Goal: Entertainment & Leisure: Consume media (video, audio)

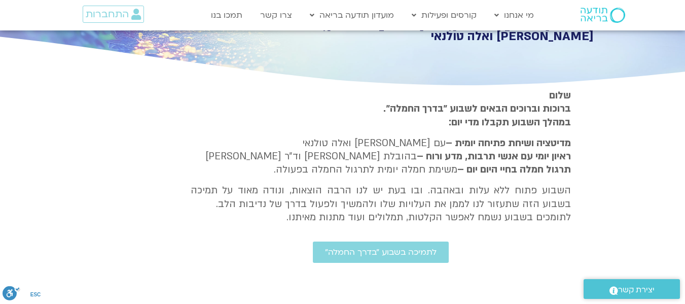
scroll to position [203, 0]
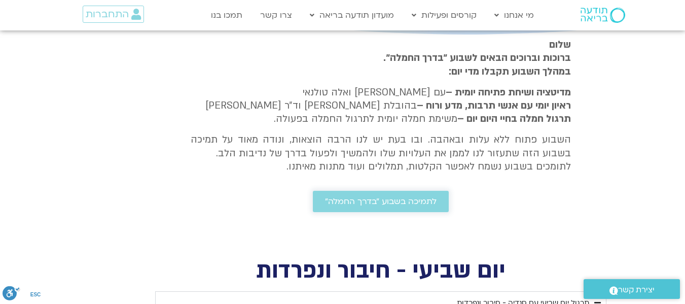
click at [398, 202] on span "לתמיכה בשבוע ״בדרך החמלה״" at bounding box center [381, 201] width 112 height 9
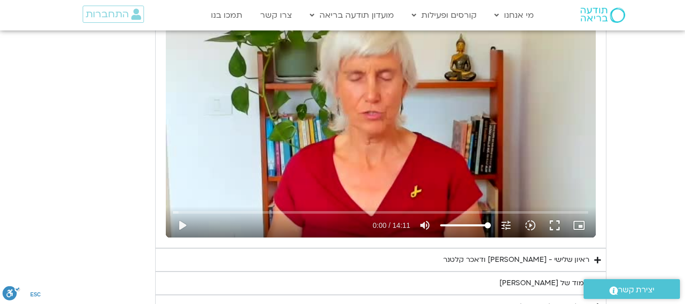
scroll to position [2180, 0]
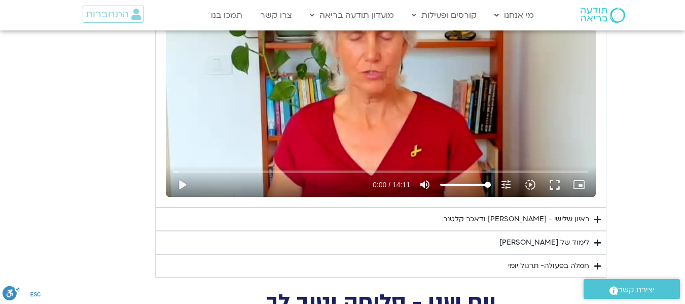
click at [601, 220] on summary "ראיון שלישי - [PERSON_NAME] ודאכר [PERSON_NAME]" at bounding box center [380, 218] width 451 height 23
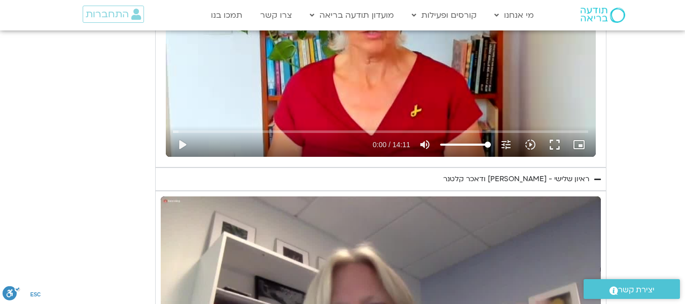
scroll to position [2281, 0]
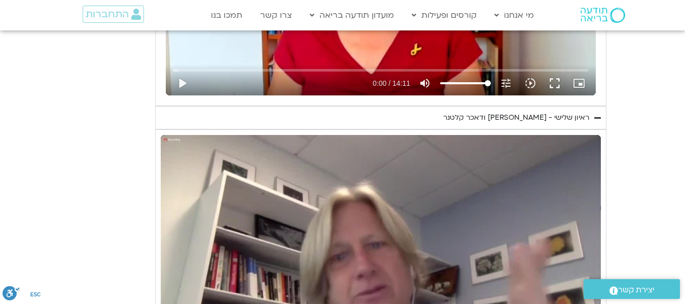
click at [594, 121] on icon "Accordion. Open links with Enter or Space, close with Escape, and navigate with…" at bounding box center [597, 118] width 7 height 8
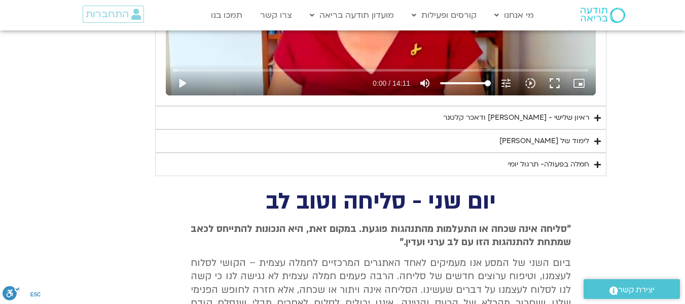
click at [595, 139] on icon "Accordion. Open links with Enter or Space, close with Escape, and navigate with…" at bounding box center [597, 141] width 7 height 8
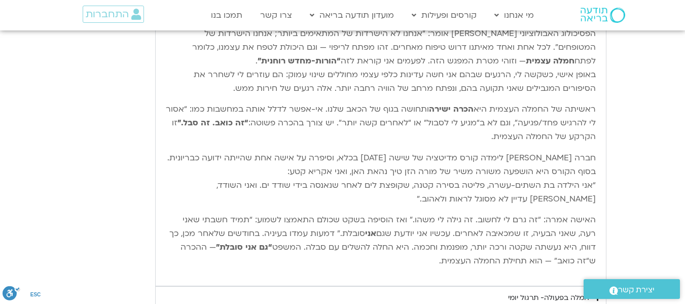
scroll to position [2332, 0]
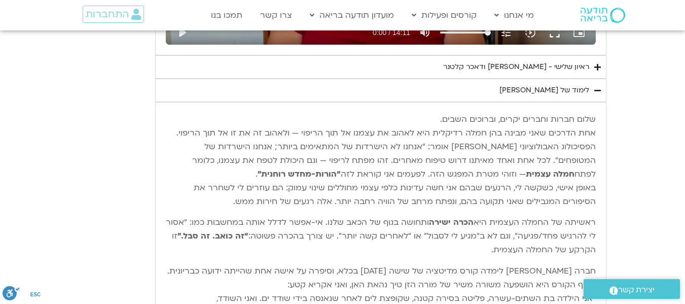
click at [598, 95] on summary "לימוד של [PERSON_NAME]" at bounding box center [380, 90] width 451 height 23
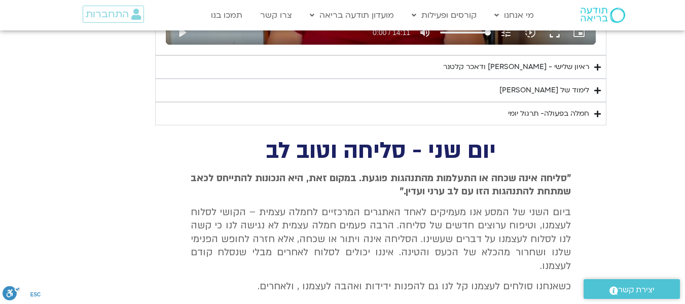
click at [593, 117] on summary "חמלה בפעולה- תרגול יומי" at bounding box center [380, 113] width 451 height 23
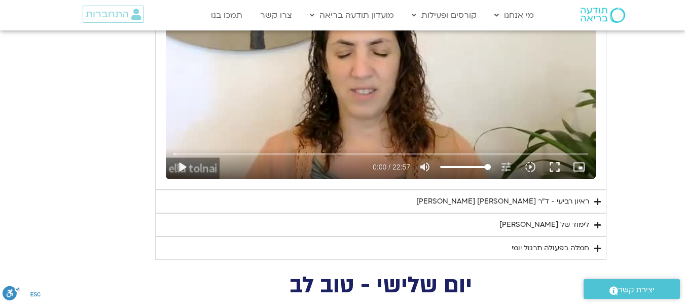
scroll to position [1774, 0]
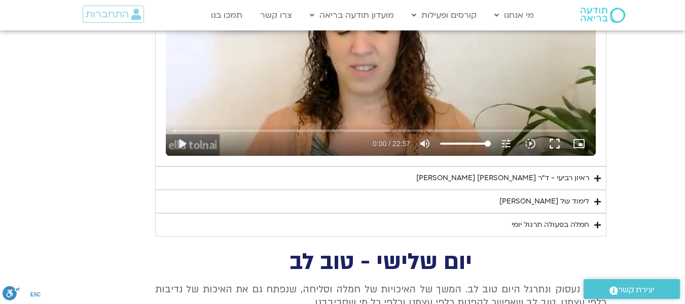
click at [597, 180] on icon "Accordion. Open links with Enter or Space, close with Escape, and navigate with…" at bounding box center [597, 178] width 7 height 8
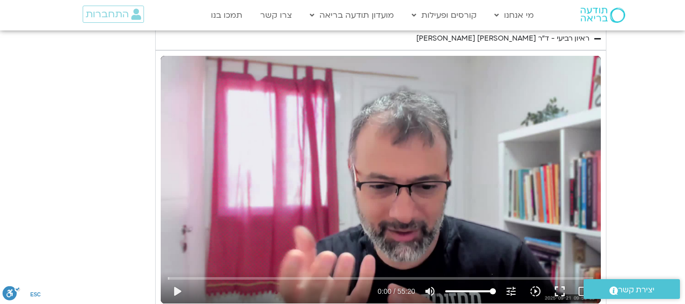
scroll to position [1977, 0]
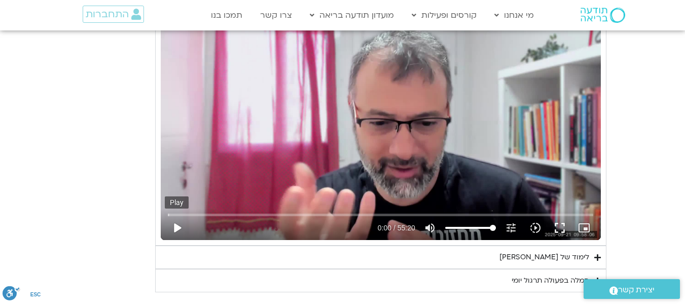
click at [179, 230] on button "play_arrow" at bounding box center [177, 227] width 24 height 24
click at [567, 226] on button "fullscreen" at bounding box center [560, 227] width 24 height 24
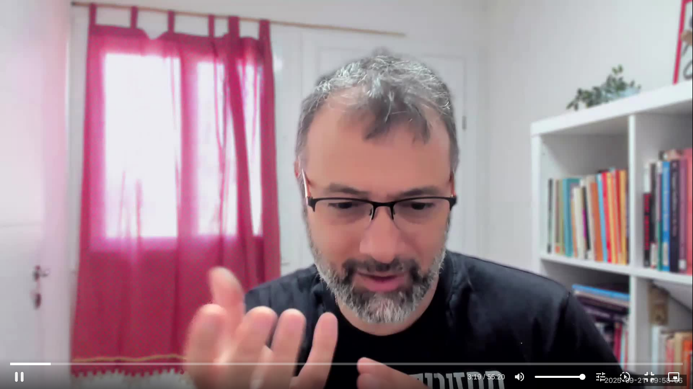
click at [90, 275] on div "Skip Ad 5:57 pause 3:19 / 55:20 volume_up Mute tune Resolution Auto 240p slow_m…" at bounding box center [346, 194] width 693 height 389
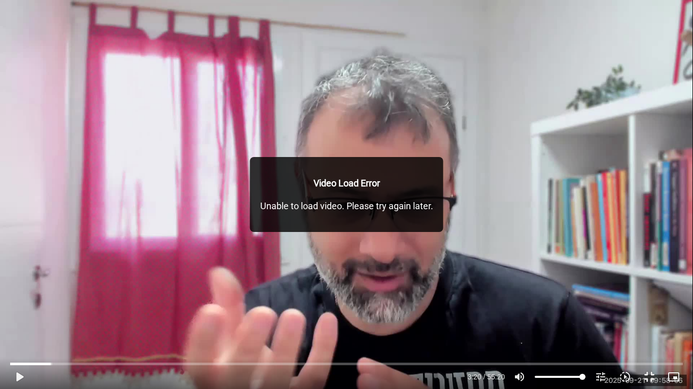
click at [520, 122] on div "Skip Ad 5:57 play_arrow 3:20 / 55:20 volume_up Mute tune Resolution Auto 720p s…" at bounding box center [346, 194] width 693 height 389
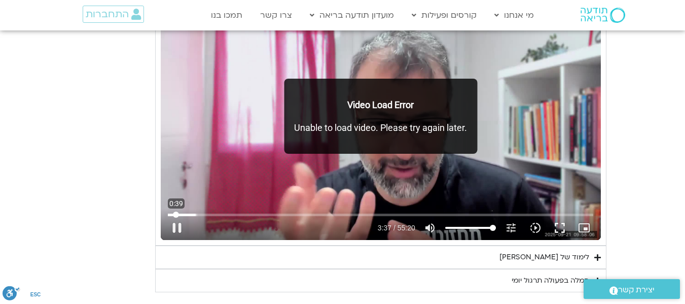
click at [176, 216] on input "Seek" at bounding box center [380, 214] width 425 height 6
click at [169, 211] on div "Skip Ad 0:00 pause 0:40 / 55:20 volume_up Mute tune Resolution Auto 720p slow_m…" at bounding box center [380, 223] width 431 height 33
drag, startPoint x: 169, startPoint y: 213, endPoint x: 149, endPoint y: 216, distance: 21.1
click at [168, 216] on input "Seek" at bounding box center [380, 214] width 425 height 6
type input "3.300518"
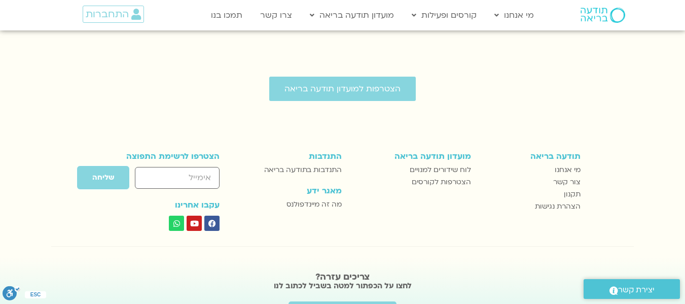
scroll to position [433, 0]
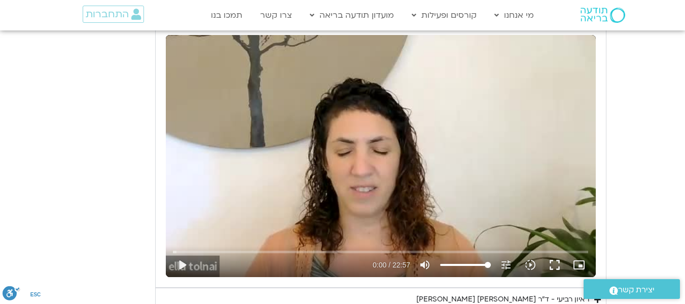
scroll to position [1751, 0]
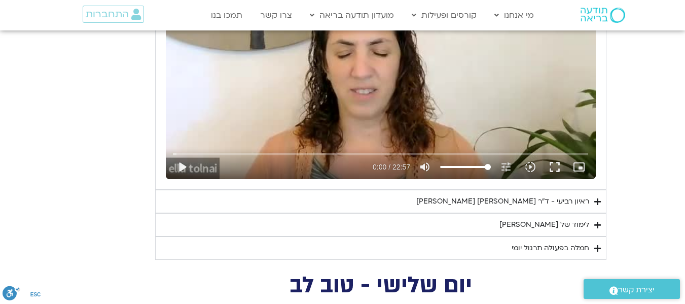
click at [599, 204] on icon "Accordion. Open links with Enter or Space, close with Escape, and navigate with…" at bounding box center [597, 202] width 7 height 8
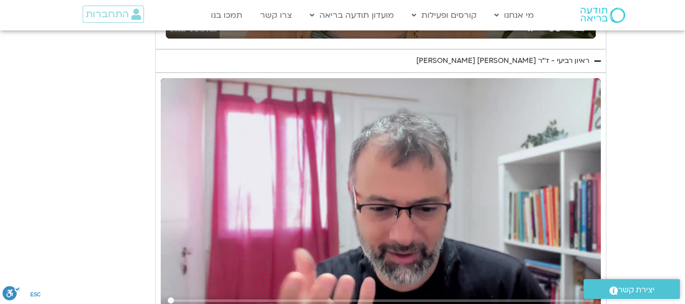
scroll to position [1954, 0]
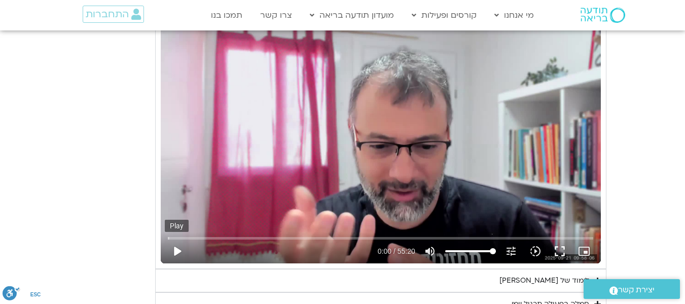
click at [174, 247] on button "play_arrow" at bounding box center [177, 251] width 24 height 24
click at [196, 236] on input "Seek" at bounding box center [380, 238] width 425 height 6
click at [214, 240] on input "Seek" at bounding box center [380, 238] width 425 height 6
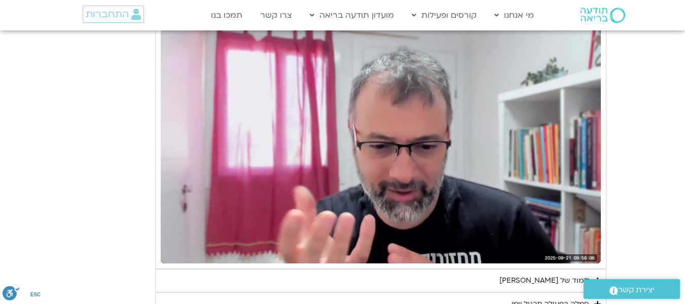
drag, startPoint x: 267, startPoint y: 92, endPoint x: 263, endPoint y: 97, distance: 6.5
click at [267, 92] on div "Skip Ad 6:01 pause 5:50 / 55:20 volume_up Mute tune Resolution Auto 720p slow_m…" at bounding box center [381, 139] width 440 height 247
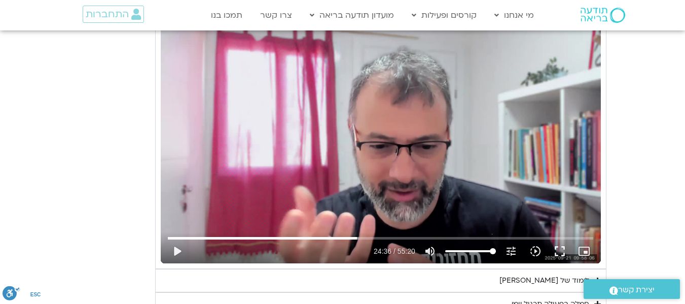
click at [294, 158] on div "Skip Ad 6:01 play_arrow 24:36 / 55:20 volume_up Mute tune Resolution Auto 720p …" at bounding box center [381, 139] width 440 height 247
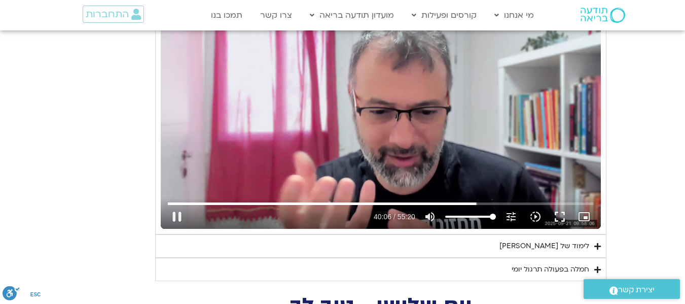
scroll to position [2055, 0]
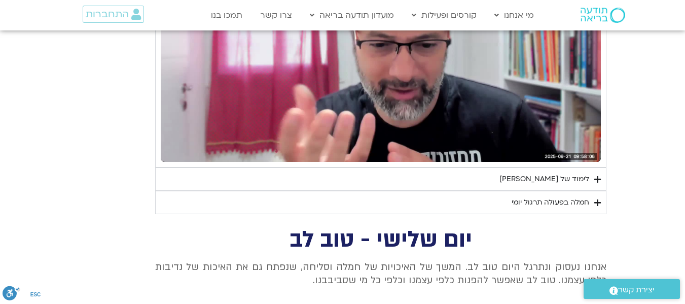
click at [602, 175] on summary "לימוד של [PERSON_NAME]" at bounding box center [380, 178] width 451 height 23
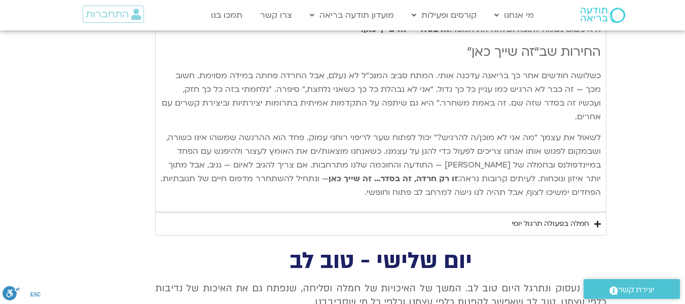
scroll to position [2816, 0]
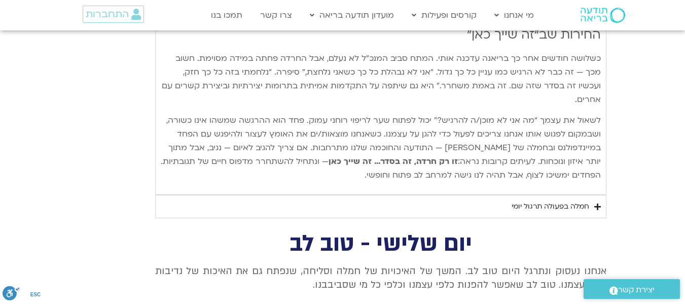
click at [585, 200] on div "חמלה בפעולה תרגול יומי" at bounding box center [551, 206] width 78 height 12
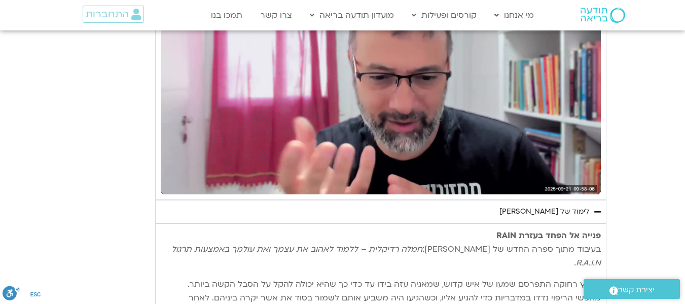
scroll to position [2005, 0]
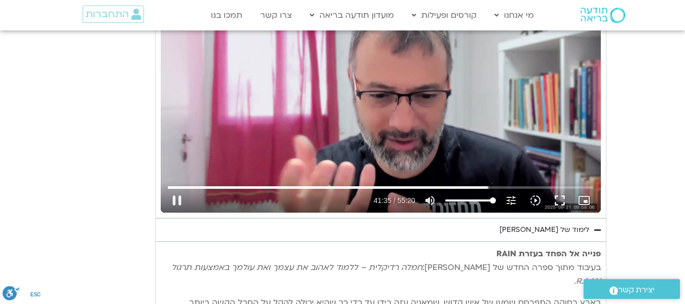
type input "2495.707282"
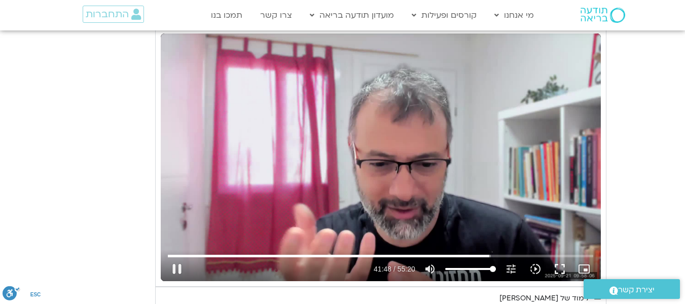
scroll to position [1954, 0]
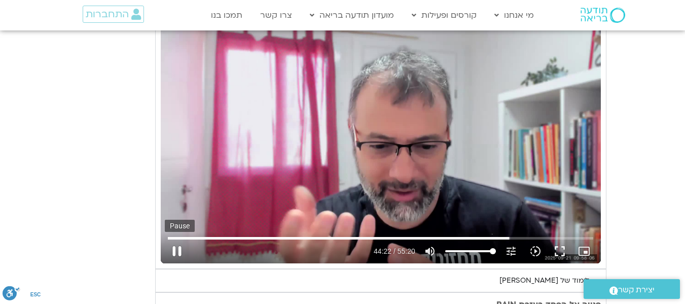
click at [175, 251] on button "pause" at bounding box center [177, 251] width 24 height 24
type input "2662.460755"
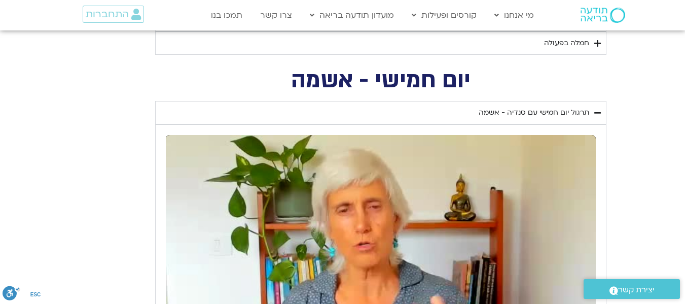
scroll to position [1092, 0]
